Goal: Task Accomplishment & Management: Manage account settings

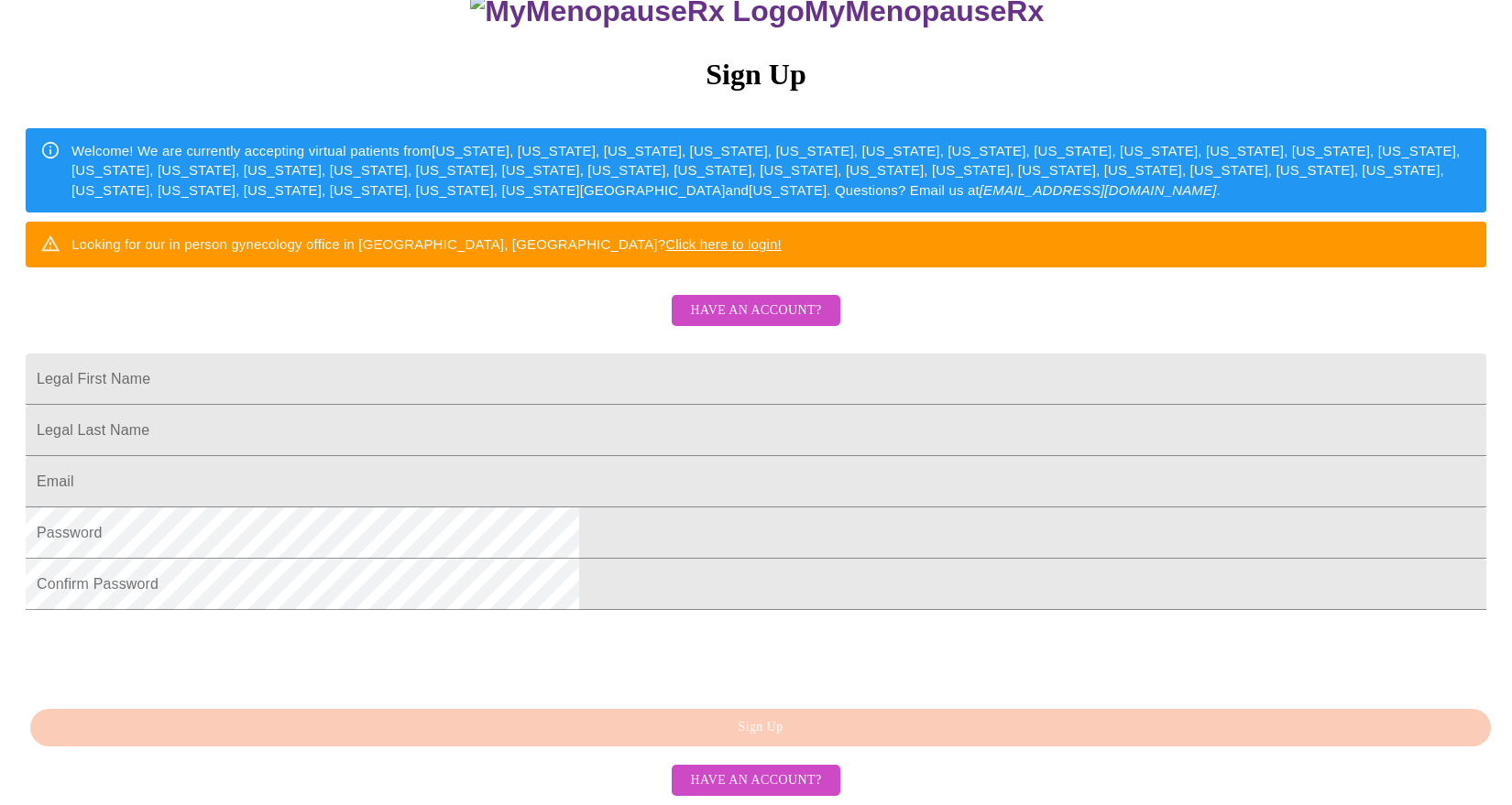
scroll to position [365, 0]
click at [722, 299] on span "Have an account?" at bounding box center [756, 311] width 131 height 23
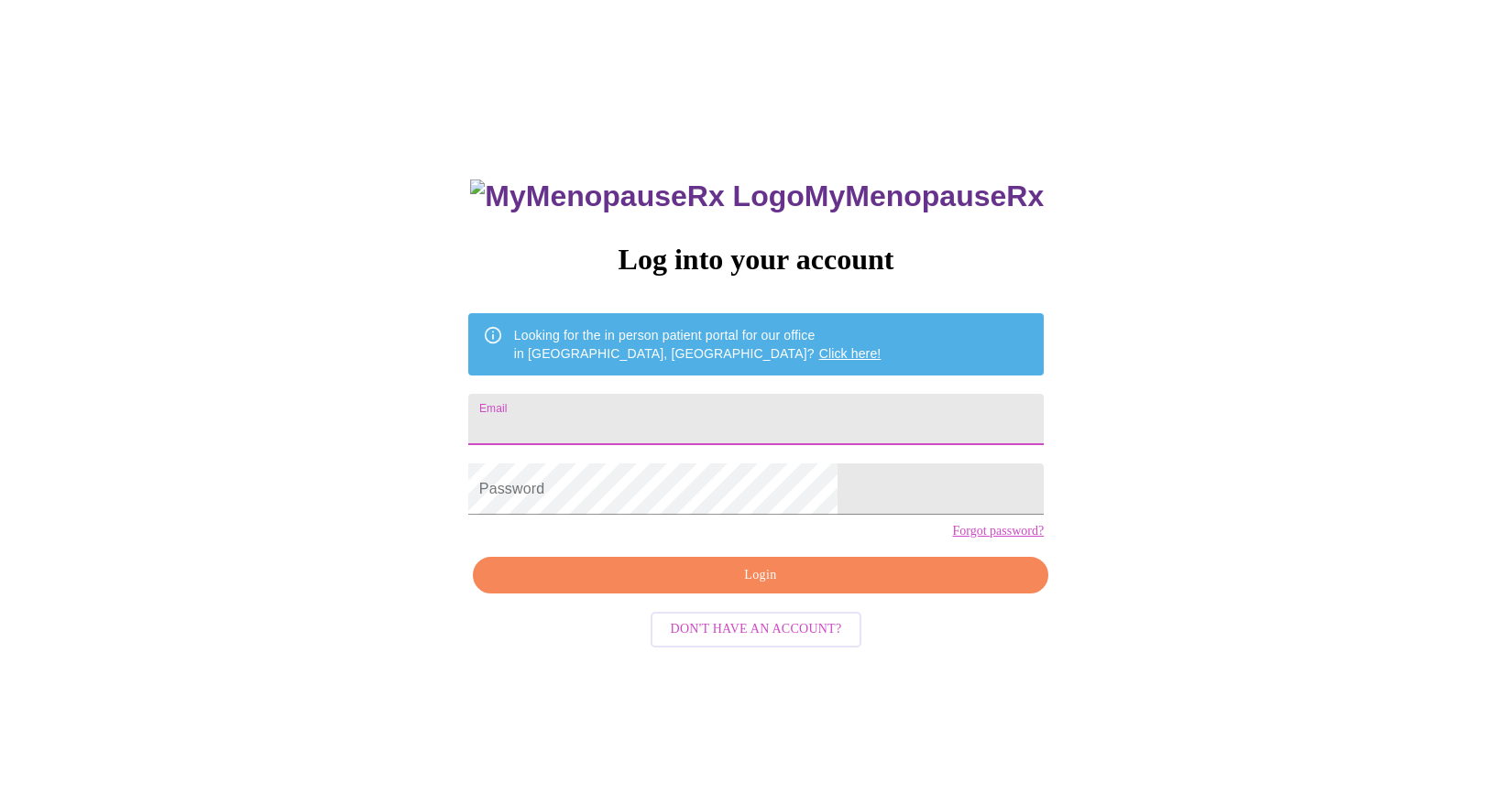
click at [622, 423] on input "Email" at bounding box center [756, 419] width 576 height 52
type input "[EMAIL_ADDRESS][DOMAIN_NAME]"
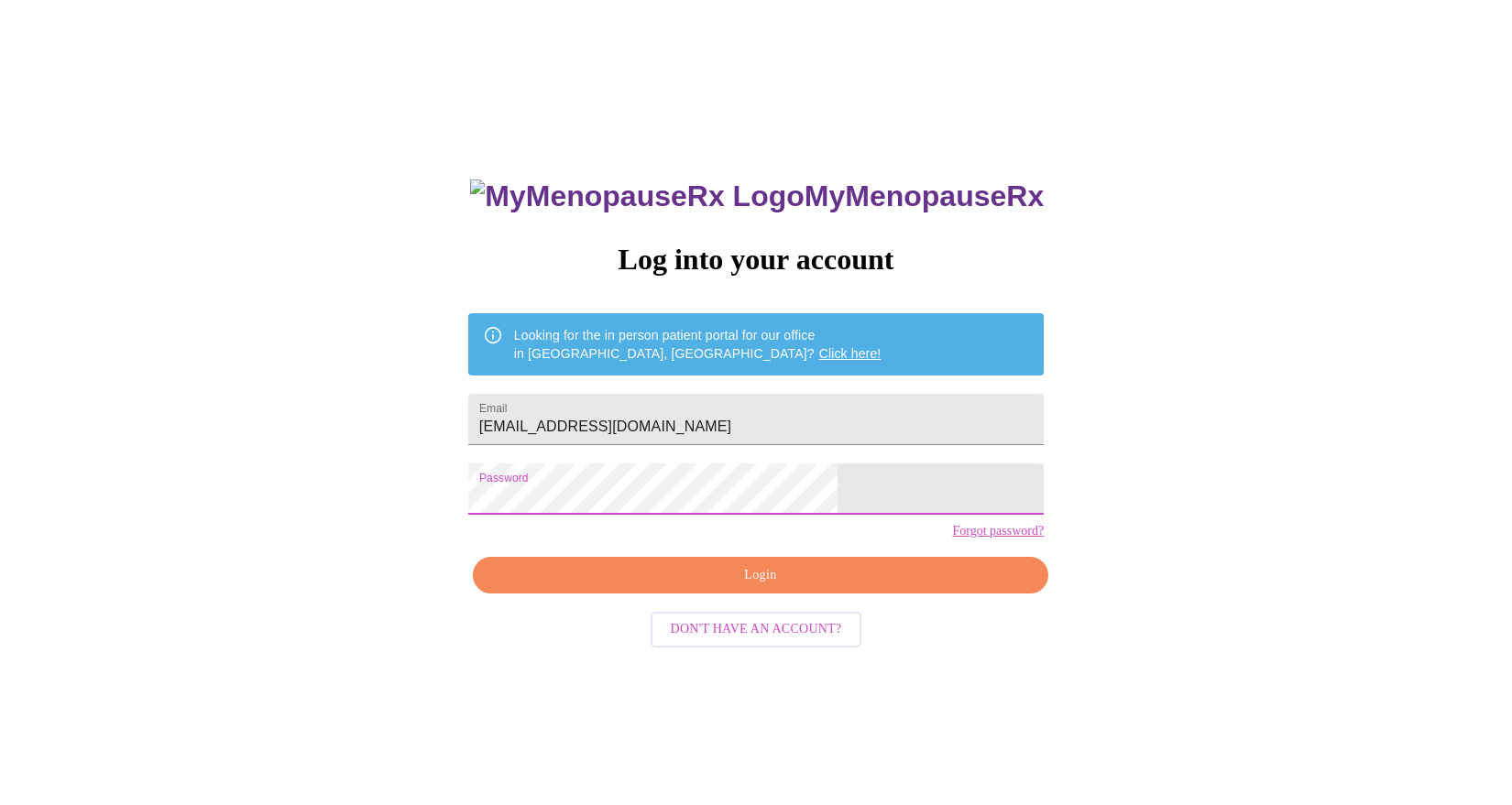
click at [741, 587] on span "Login" at bounding box center [760, 577] width 533 height 23
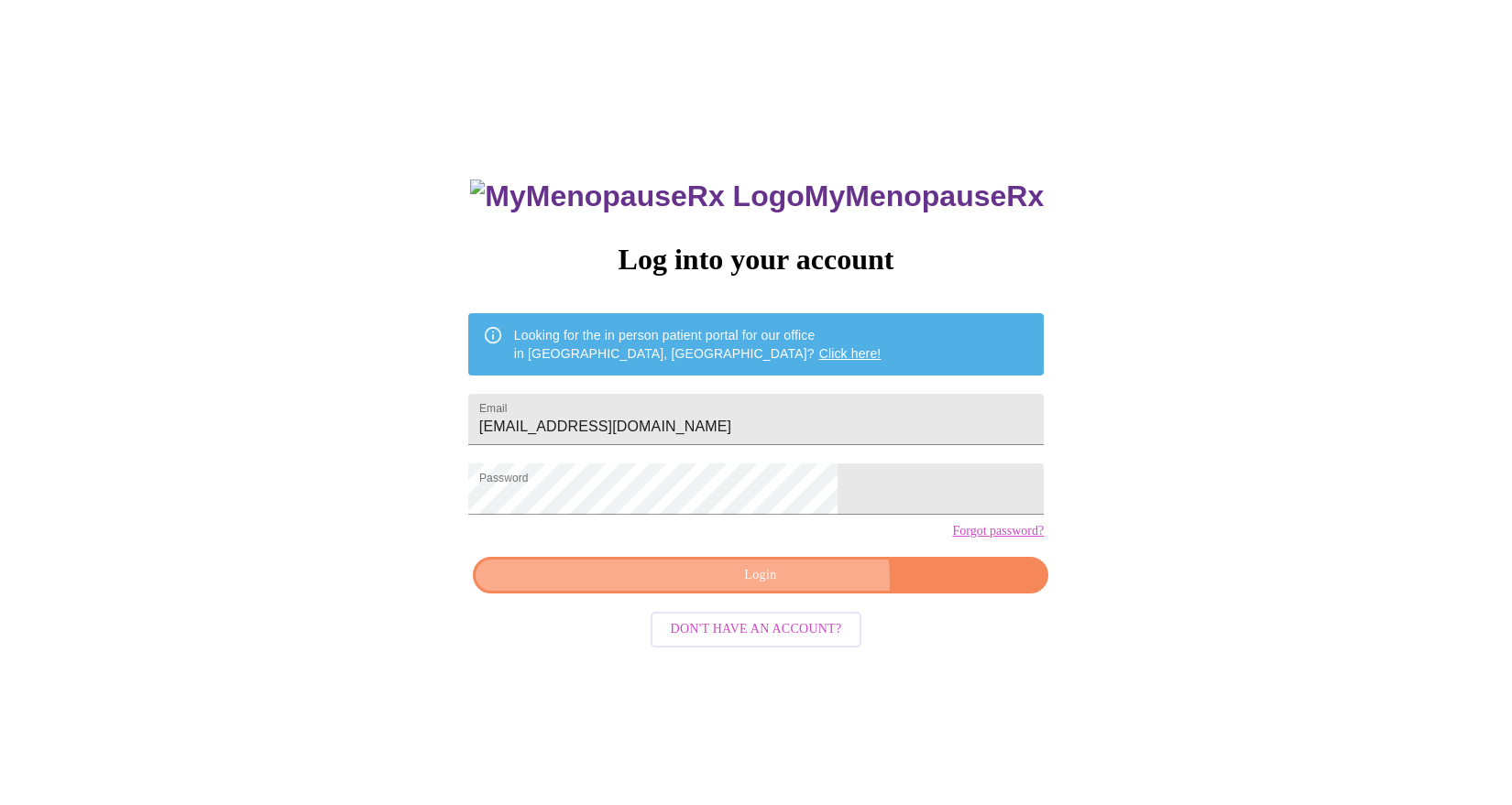
click at [785, 587] on span "Login" at bounding box center [760, 577] width 533 height 23
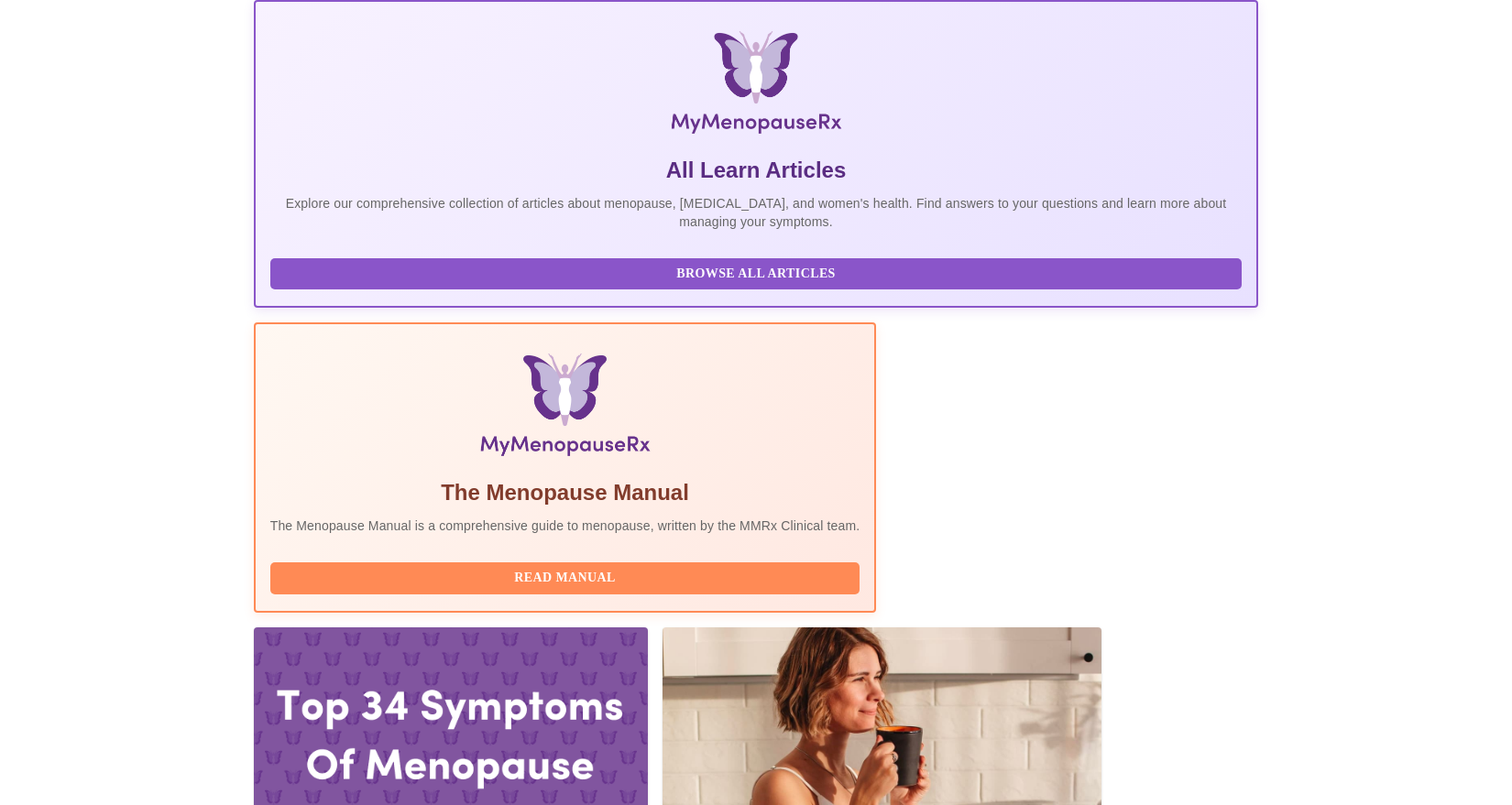
scroll to position [183, 0]
